Goal: Information Seeking & Learning: Learn about a topic

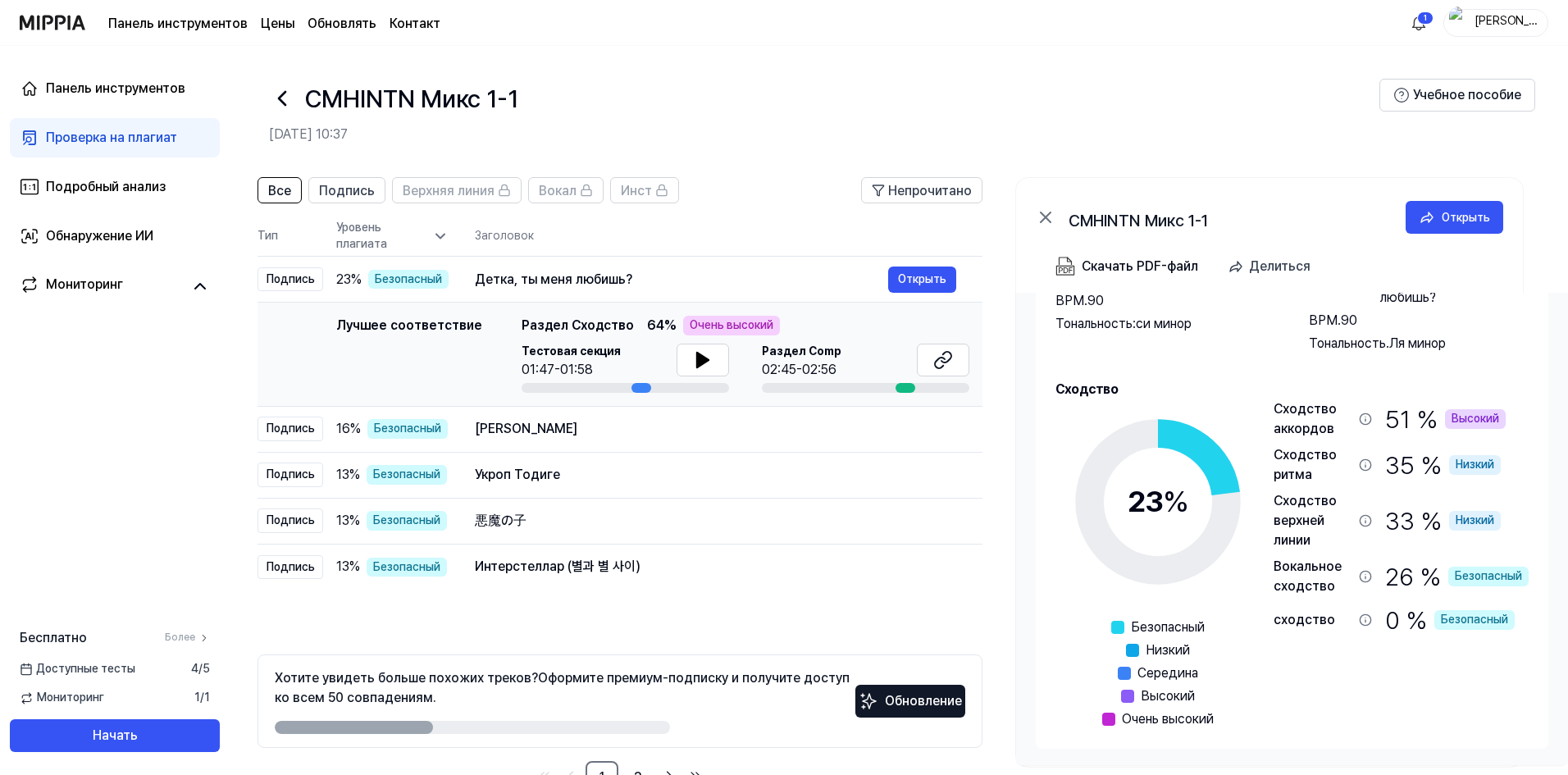
click at [278, 101] on icon at bounding box center [281, 98] width 26 height 26
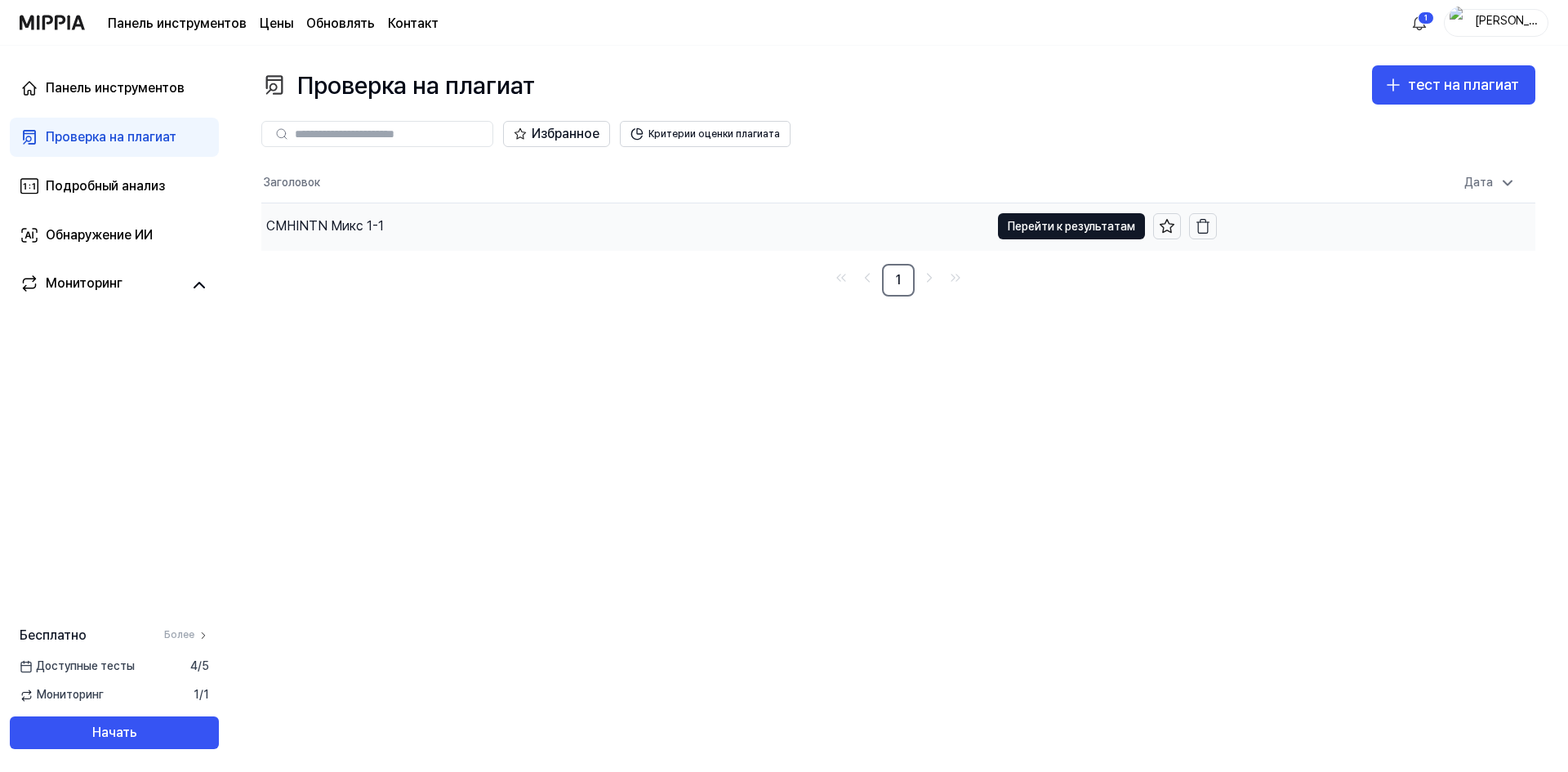
click at [338, 223] on font "CMHINTN Микс 1-1" at bounding box center [325, 225] width 117 height 15
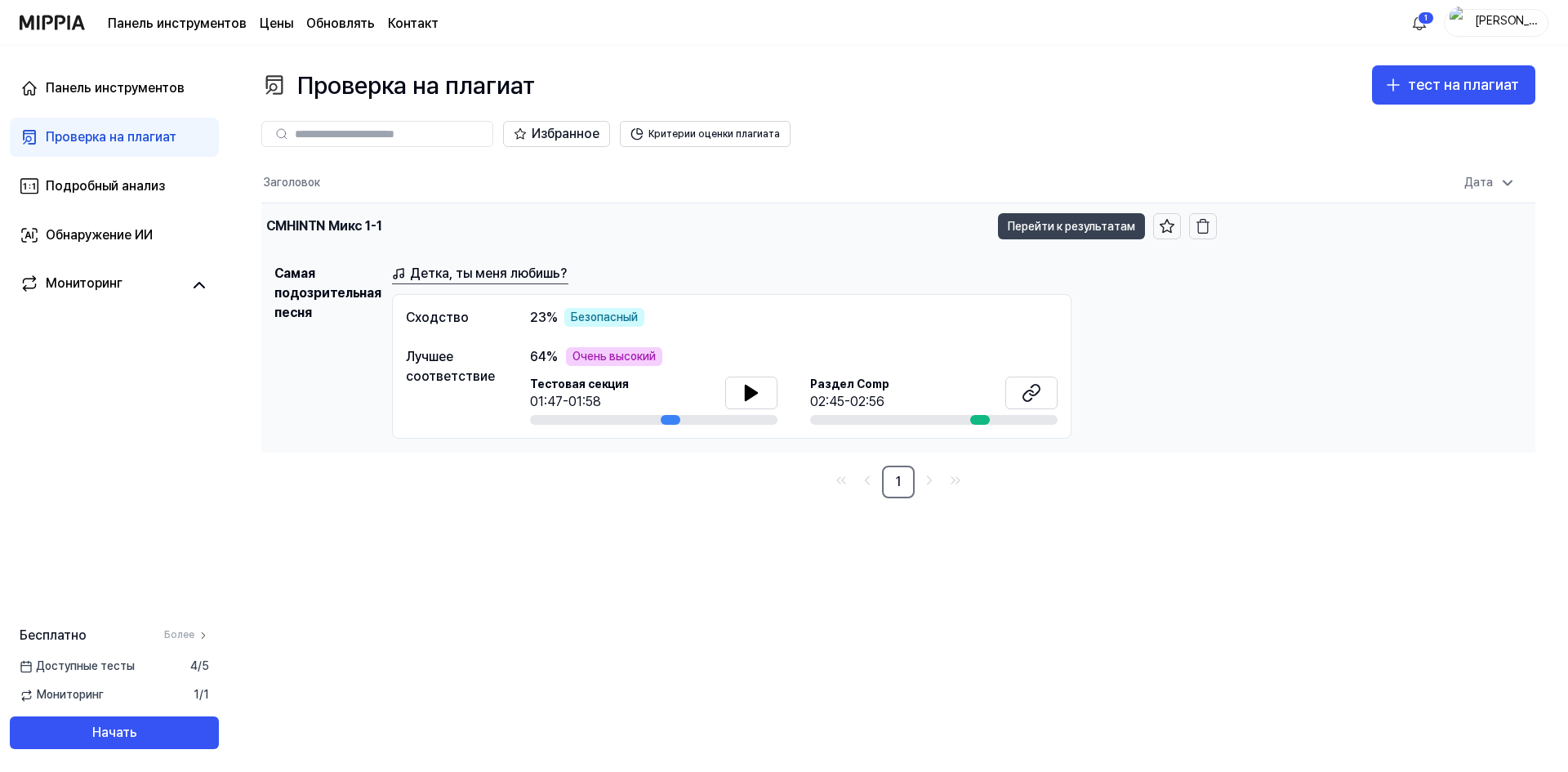
click at [1029, 225] on font "Перейти к результатам" at bounding box center [1070, 226] width 127 height 13
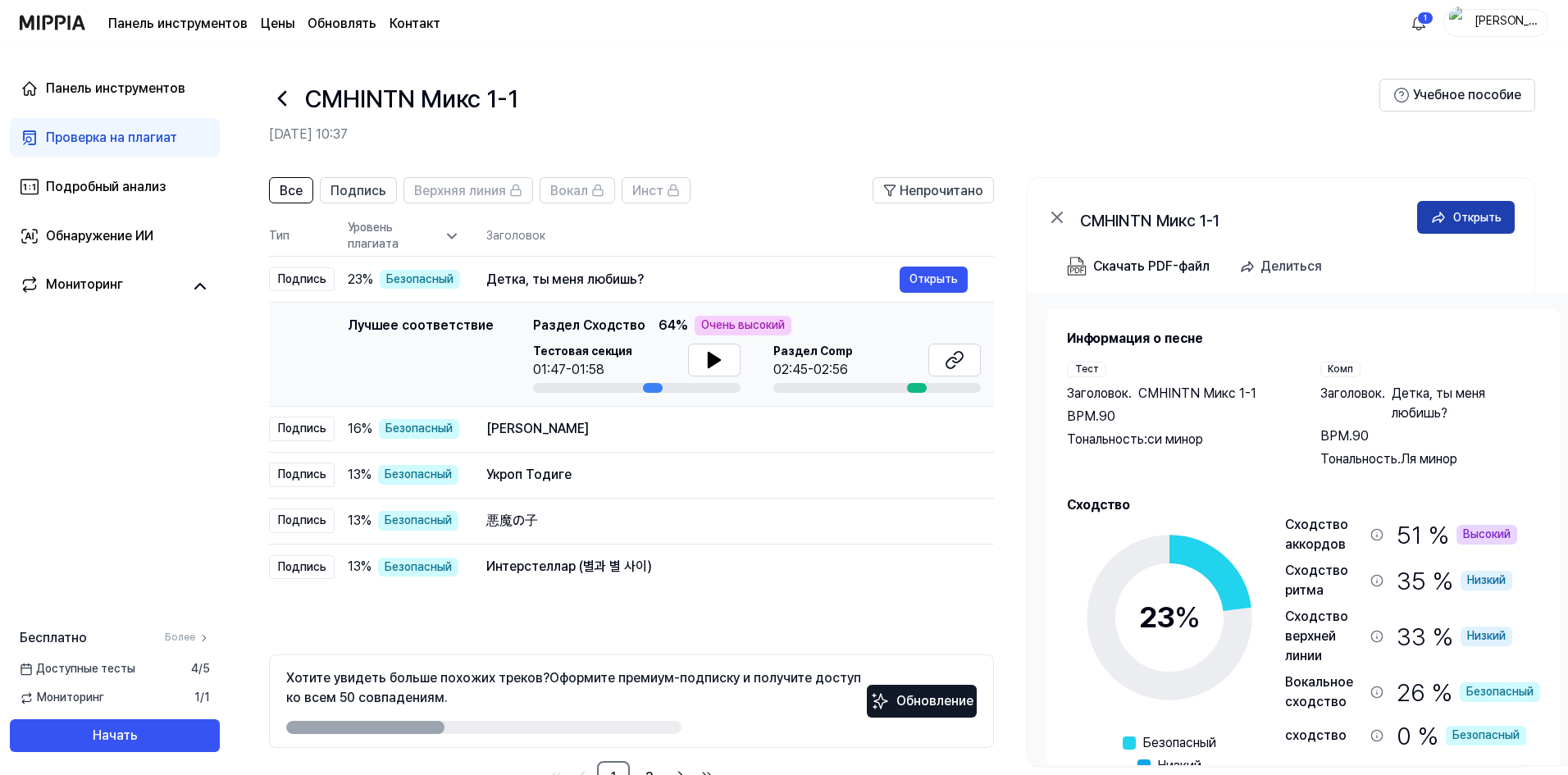
click at [1463, 209] on div "Открыть" at bounding box center [1477, 217] width 48 height 18
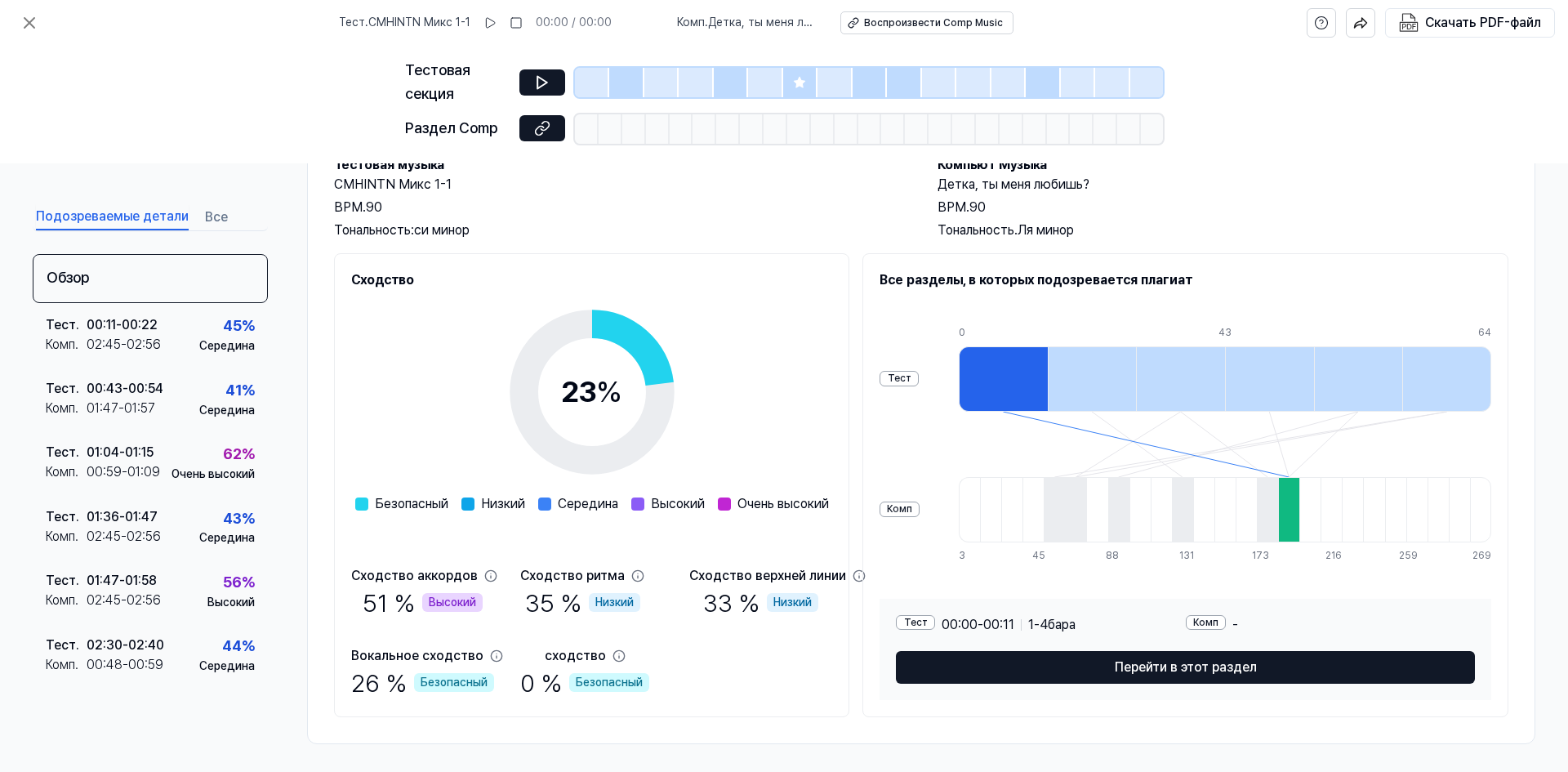
scroll to position [112, 0]
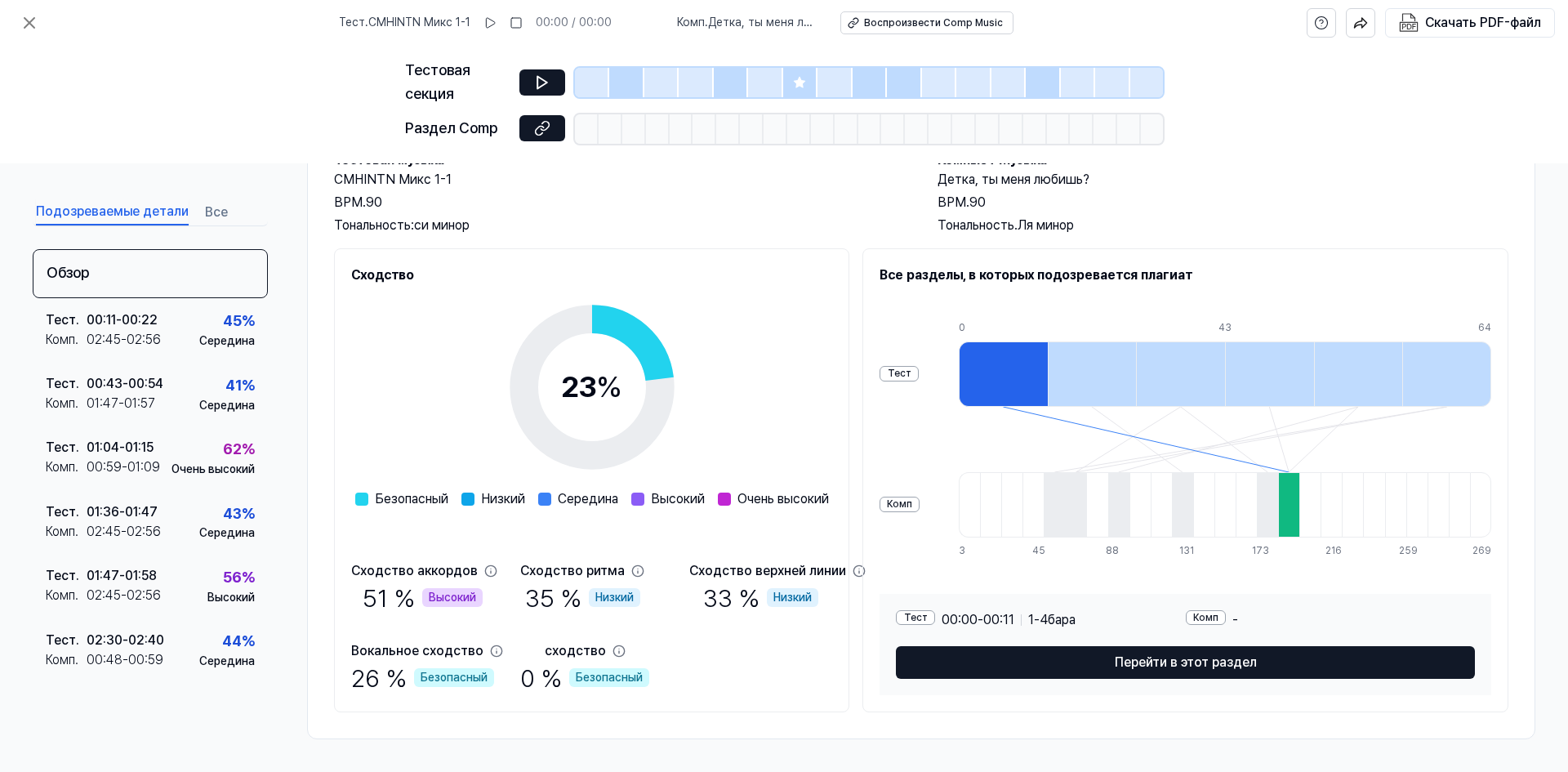
drag, startPoint x: 442, startPoint y: 375, endPoint x: 885, endPoint y: 709, distance: 554.8
click at [849, 709] on div "Сходство 23 % Безопасный Низкий Середина Высокий Очень высокий Сходство аккордо…" at bounding box center [592, 481] width 516 height 464
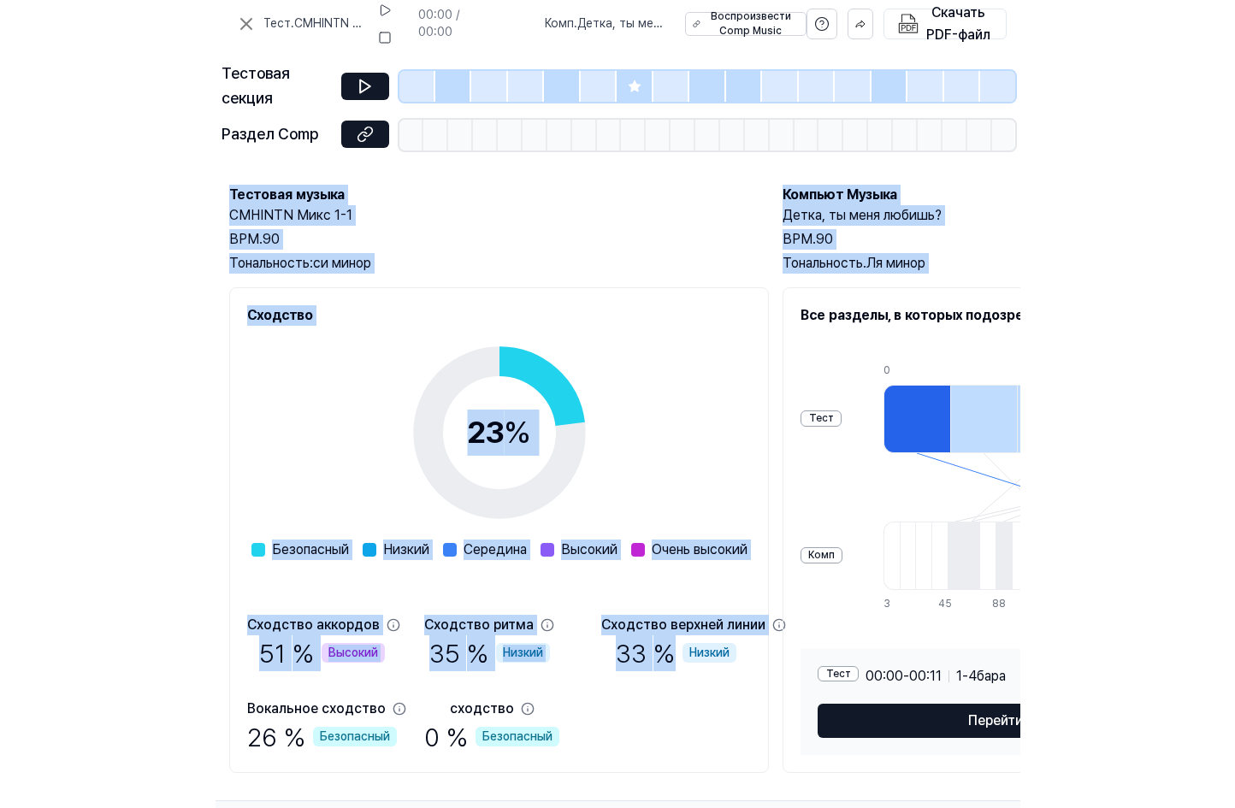
scroll to position [124, 336]
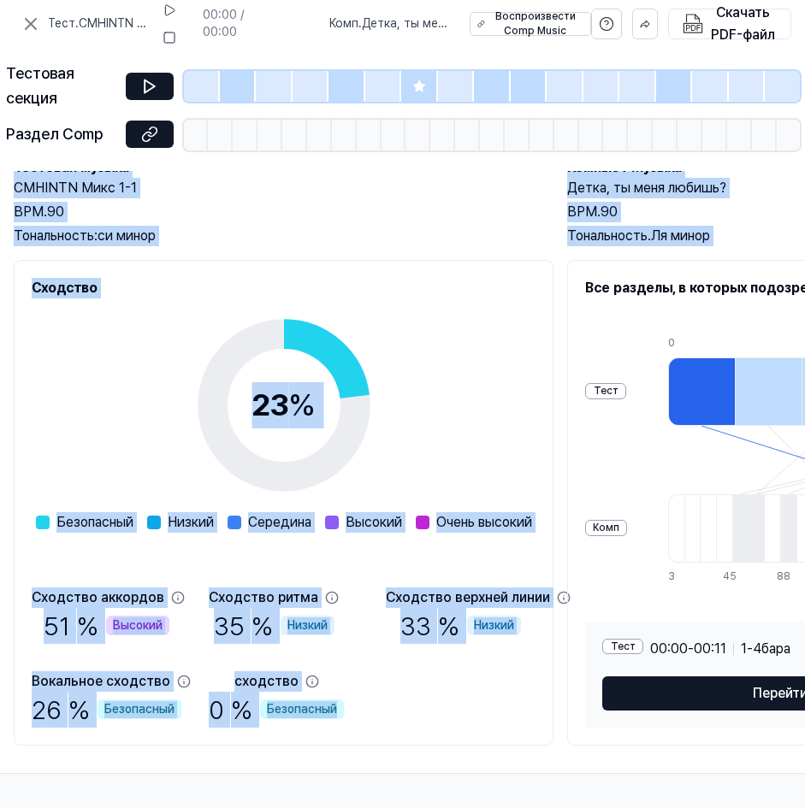
drag, startPoint x: 350, startPoint y: 243, endPoint x: 479, endPoint y: 769, distance: 541.5
click at [479, 767] on div "Подозреваемые детали Все Обзор Тест . 00:11 - 00:22 Комп . 02:45 - 02:56 45 % С…" at bounding box center [402, 489] width 805 height 637
click at [516, 352] on div "23 % Безопасный Низкий Середина Высокий Очень высокий" at bounding box center [284, 415] width 496 height 234
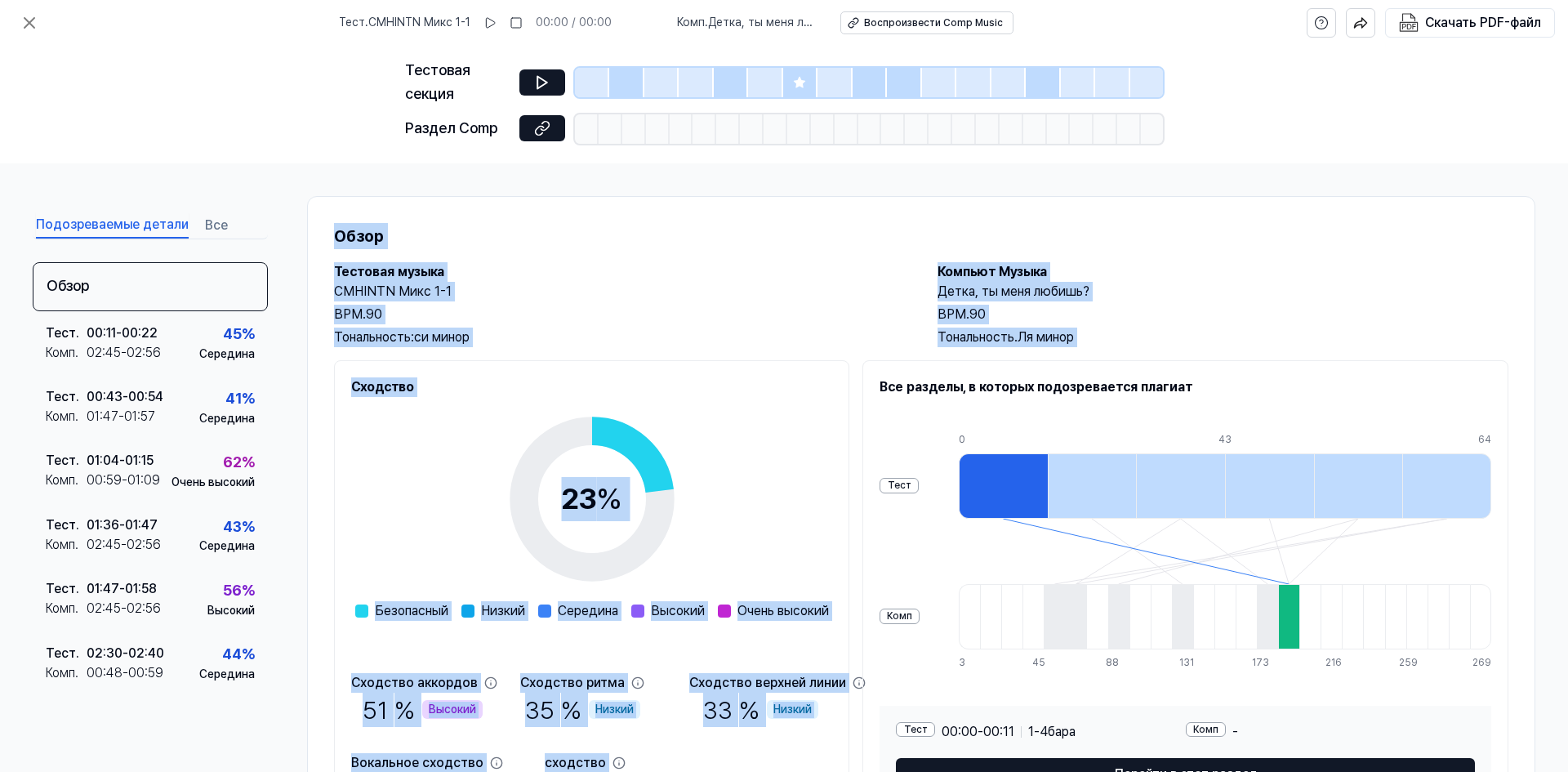
scroll to position [112, 0]
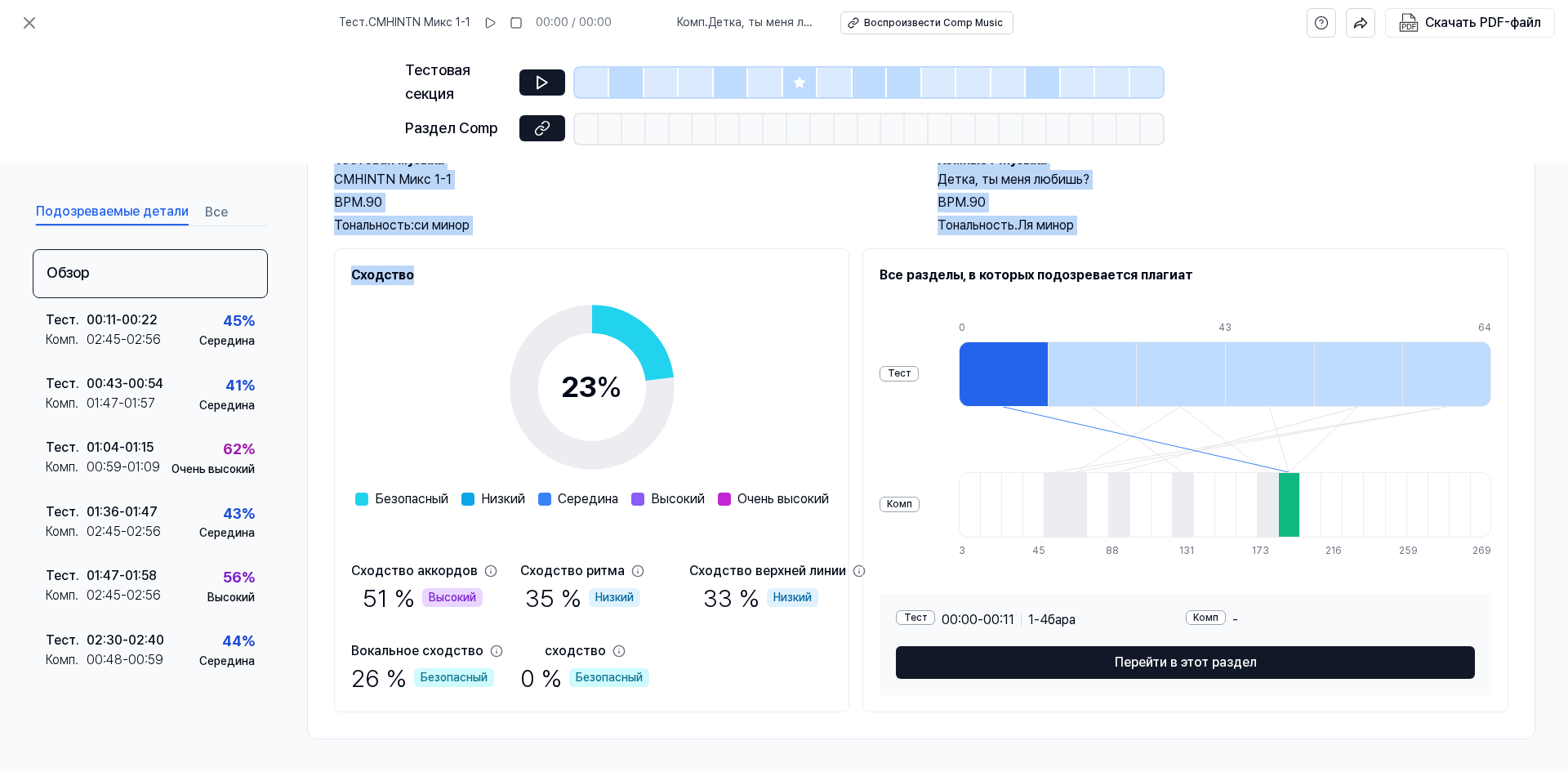
drag, startPoint x: 336, startPoint y: 234, endPoint x: 718, endPoint y: 488, distance: 458.7
click at [718, 488] on div "Обзор Тестовая музыка CMHINTN Микс 1-1 BPM. 90 Тональность: си минор Компьют Му…" at bounding box center [921, 412] width 1228 height 655
click at [789, 437] on div "23 % Безопасный Низкий Середина Высокий Очень высокий" at bounding box center [592, 397] width 474 height 224
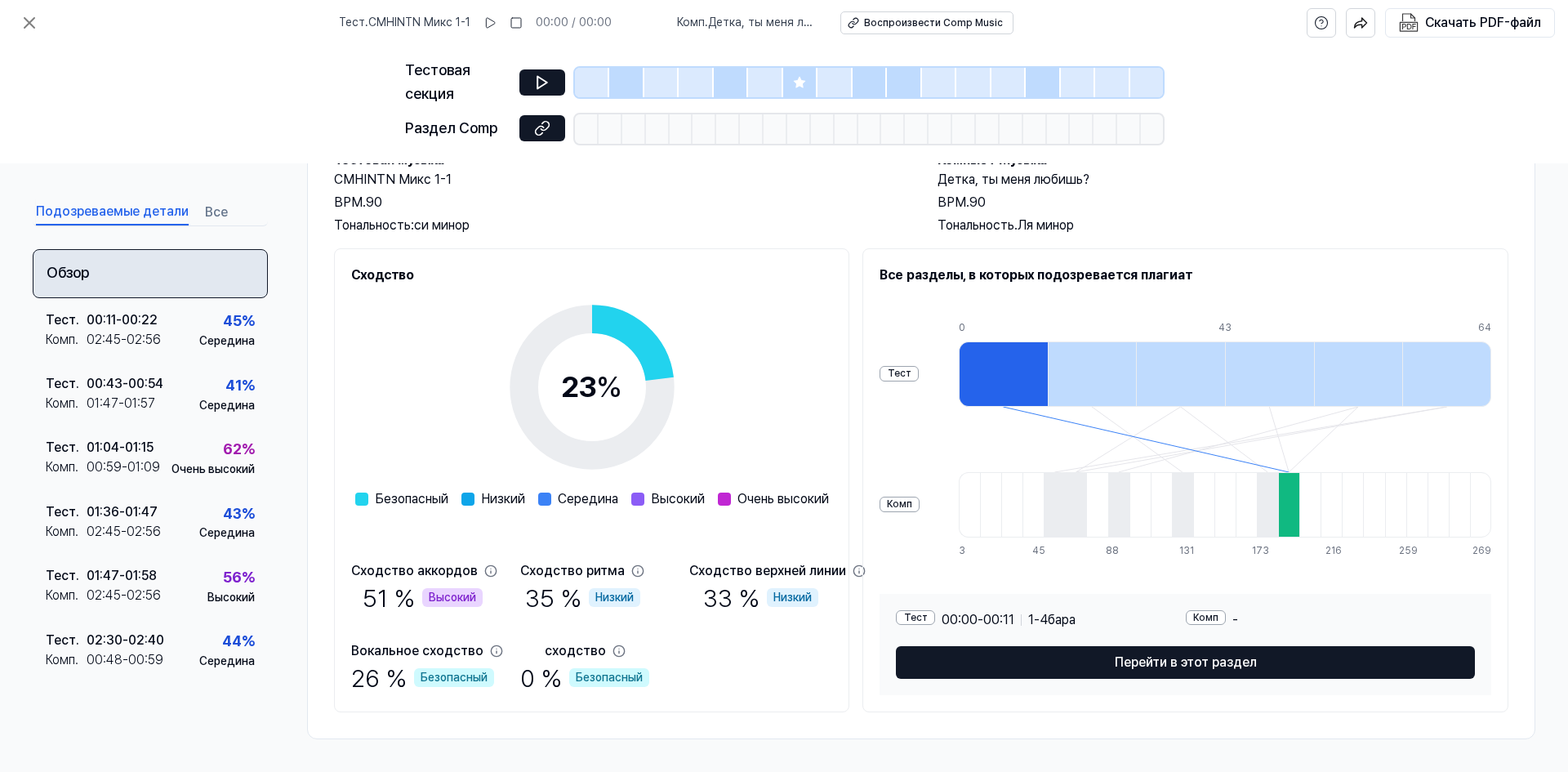
click at [161, 269] on div "Обзор" at bounding box center [150, 273] width 235 height 50
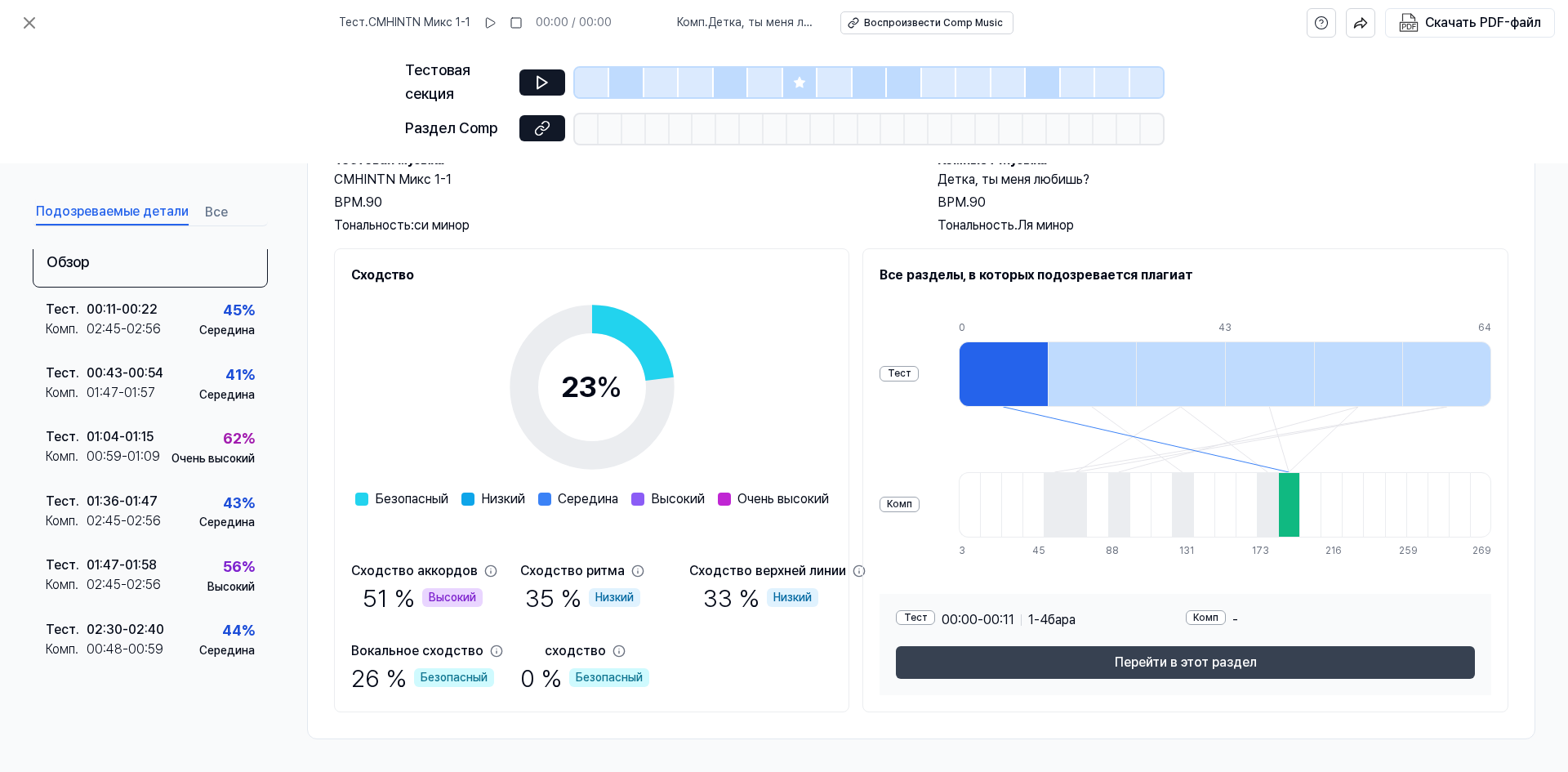
click at [1243, 666] on font "Перейти в этот раздел" at bounding box center [1185, 662] width 142 height 15
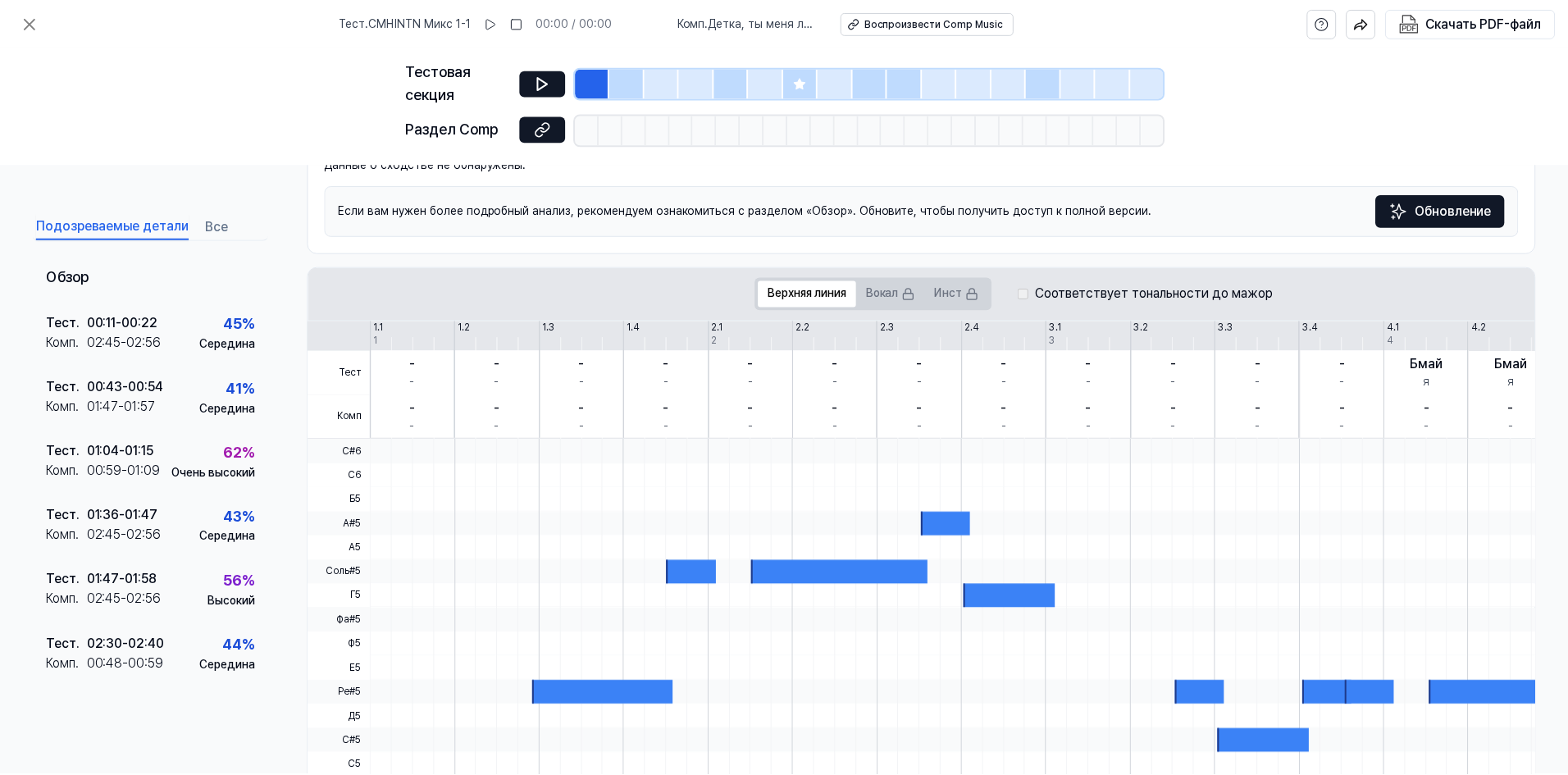
scroll to position [0, 0]
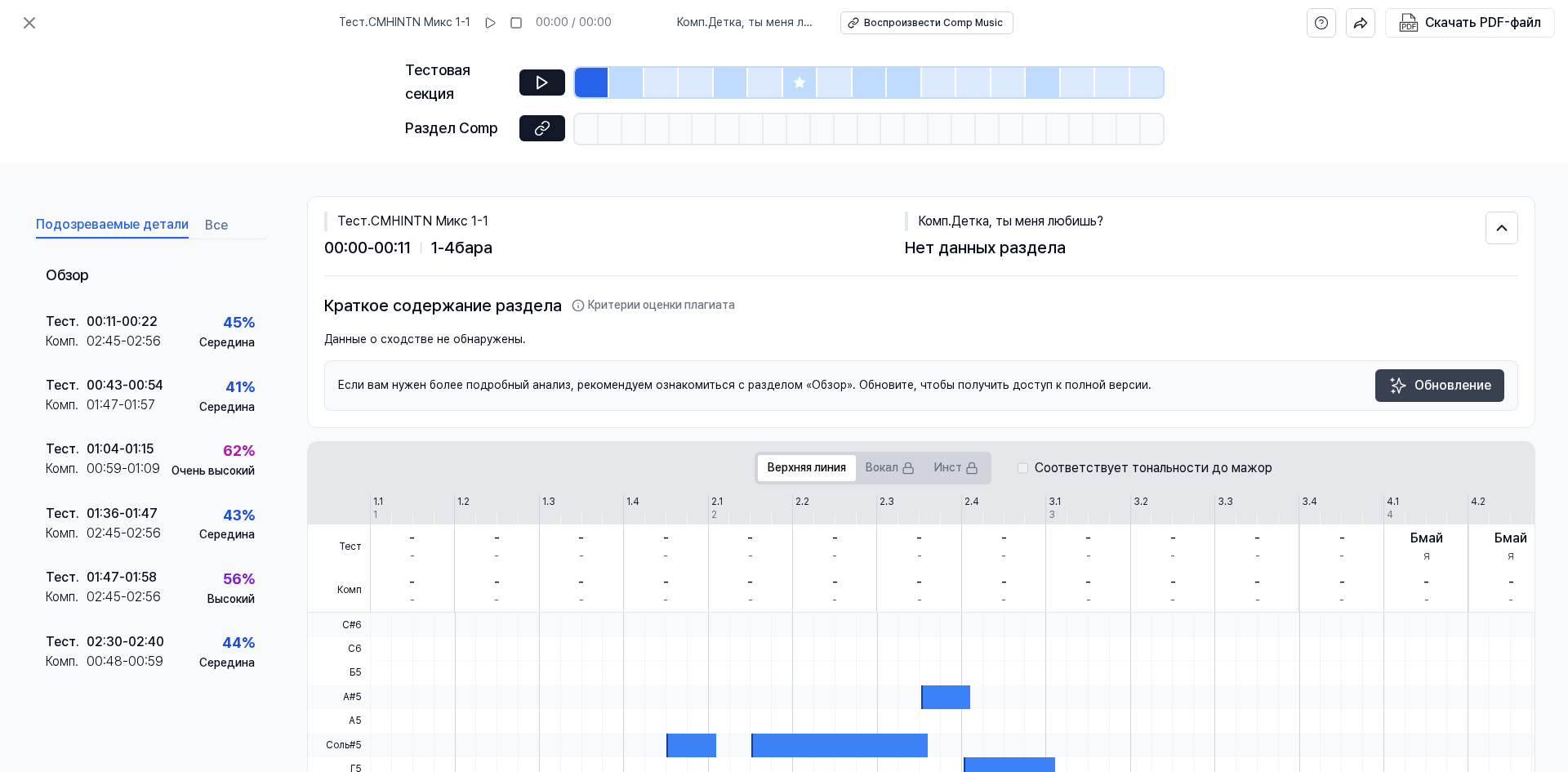
click at [1456, 392] on font "Обновление" at bounding box center [1452, 385] width 76 height 15
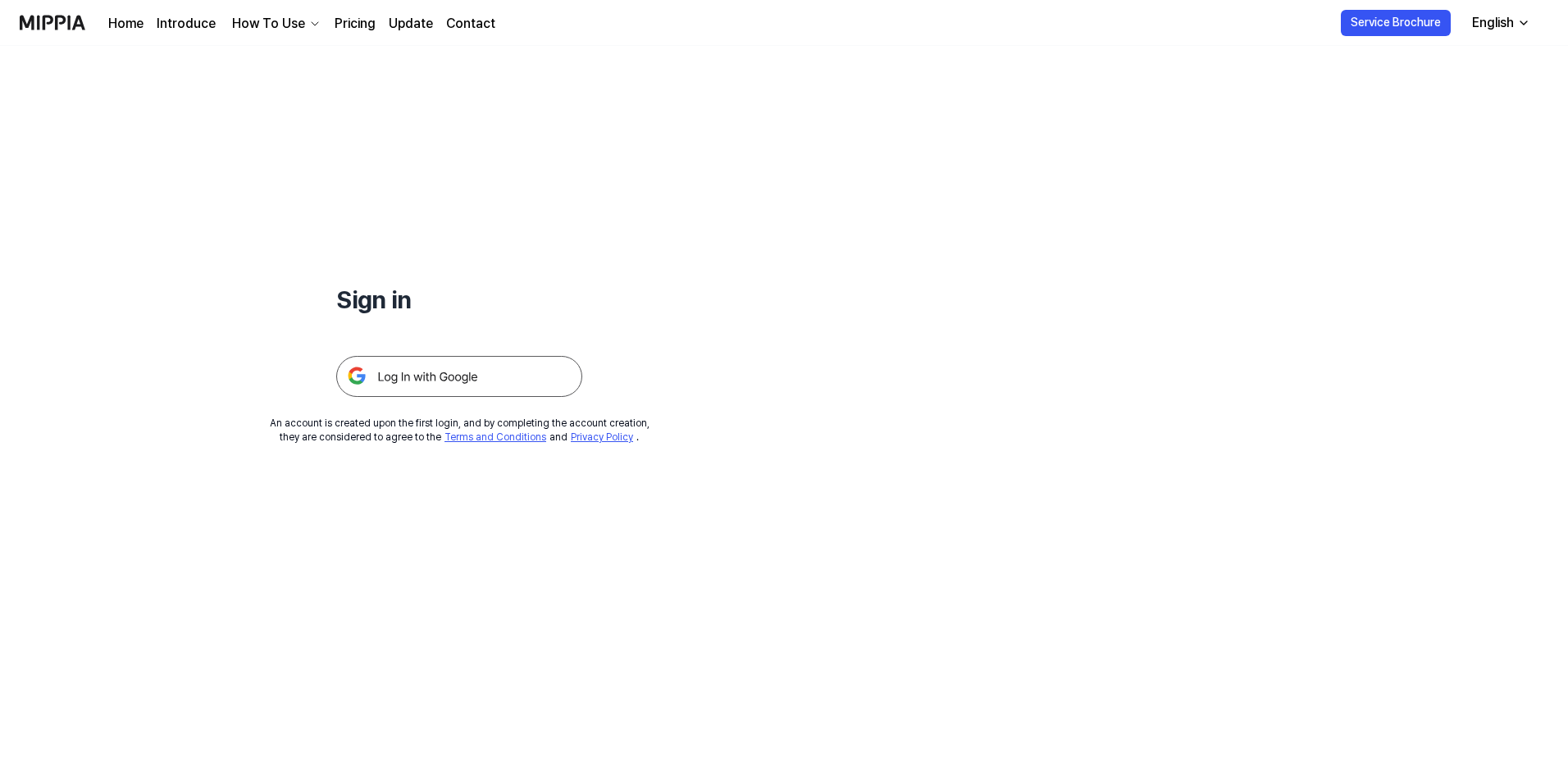
click at [487, 374] on img at bounding box center [459, 376] width 246 height 41
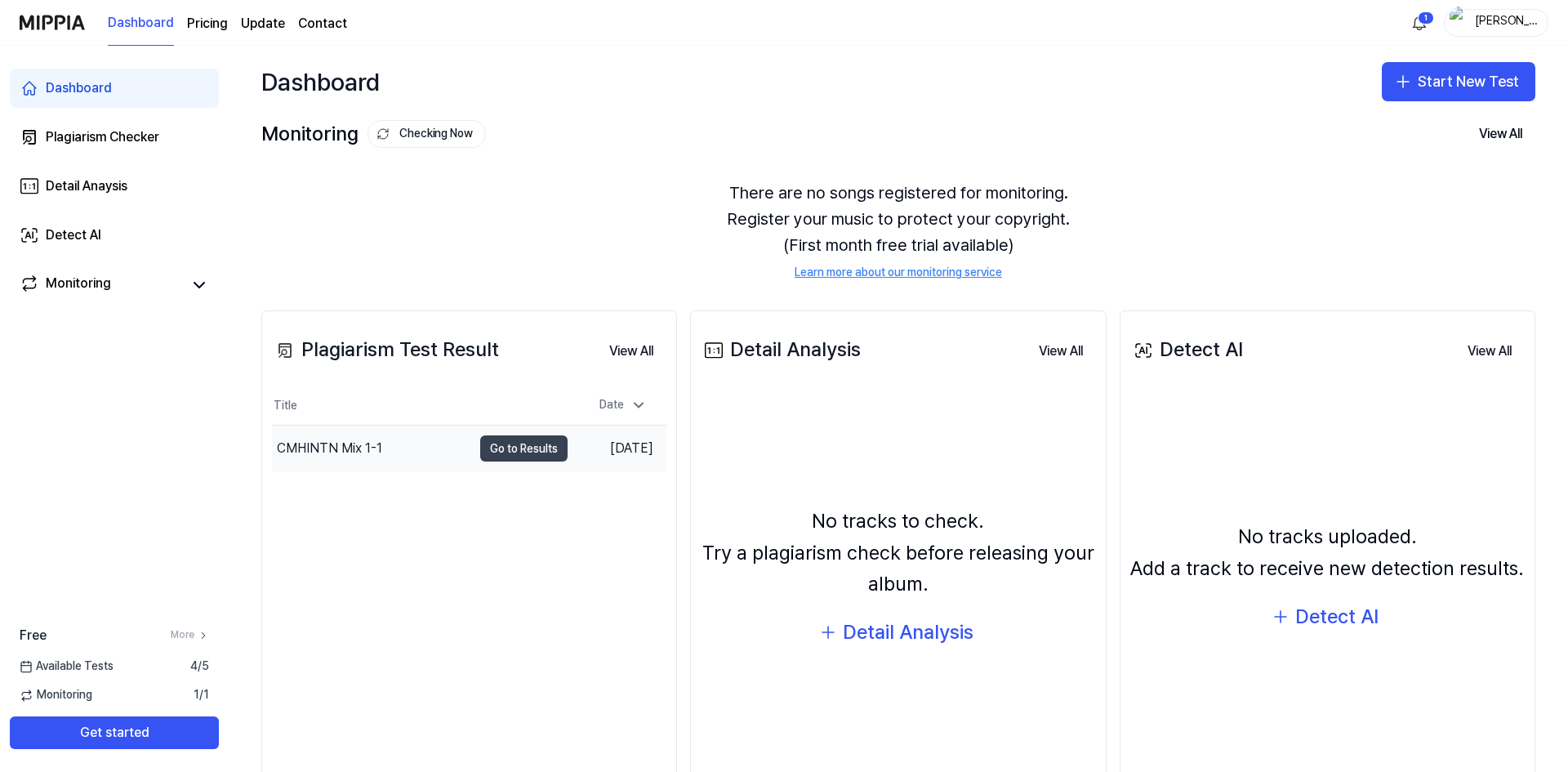
click at [510, 447] on button "Go to Results" at bounding box center [523, 448] width 87 height 26
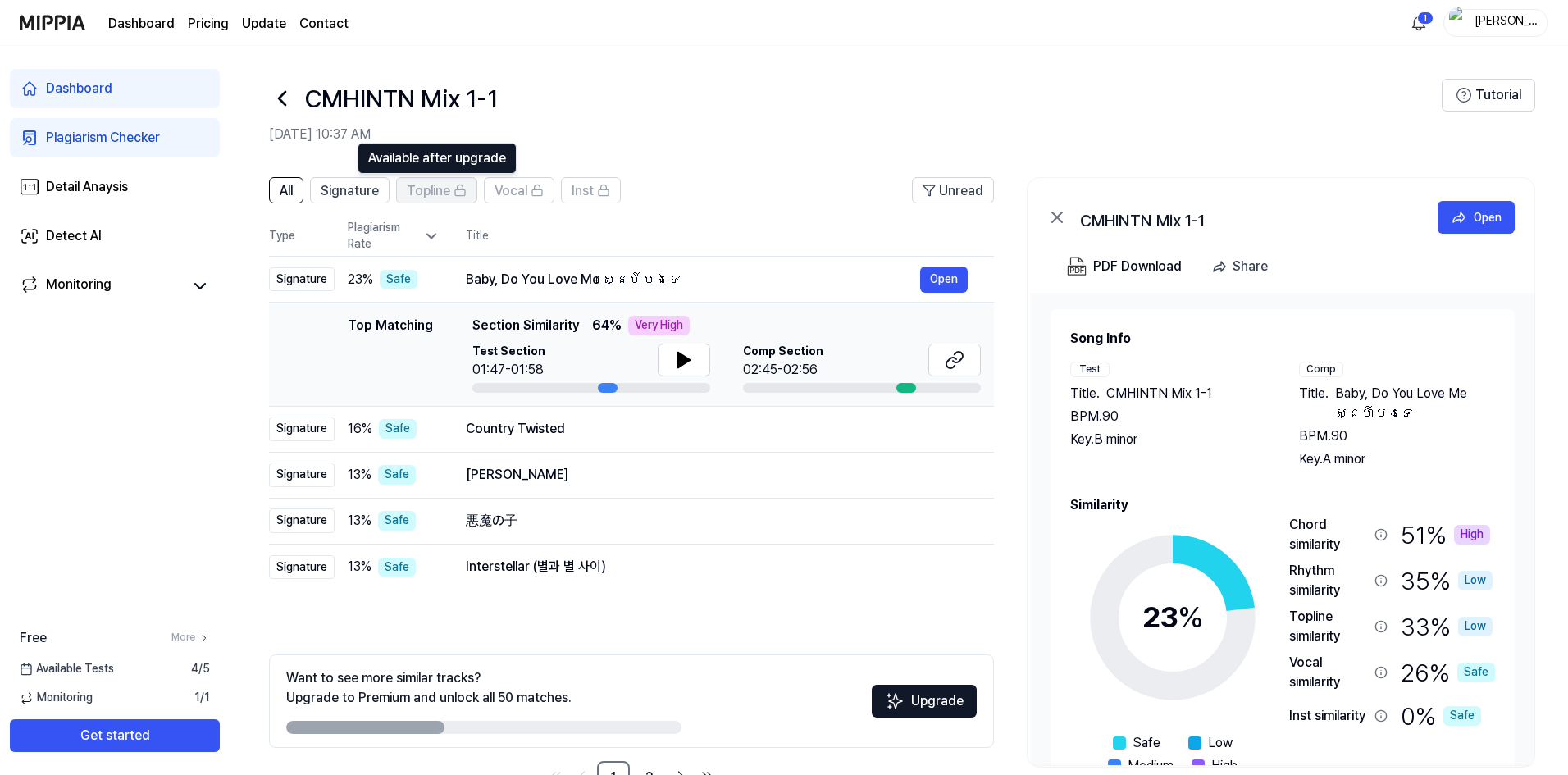
click at [431, 191] on span "Topline" at bounding box center [428, 191] width 43 height 20
click at [430, 194] on span "Topline" at bounding box center [428, 191] width 43 height 20
click at [209, 21] on page\) "Pricing" at bounding box center [208, 24] width 41 height 20
